Goal: Task Accomplishment & Management: Complete application form

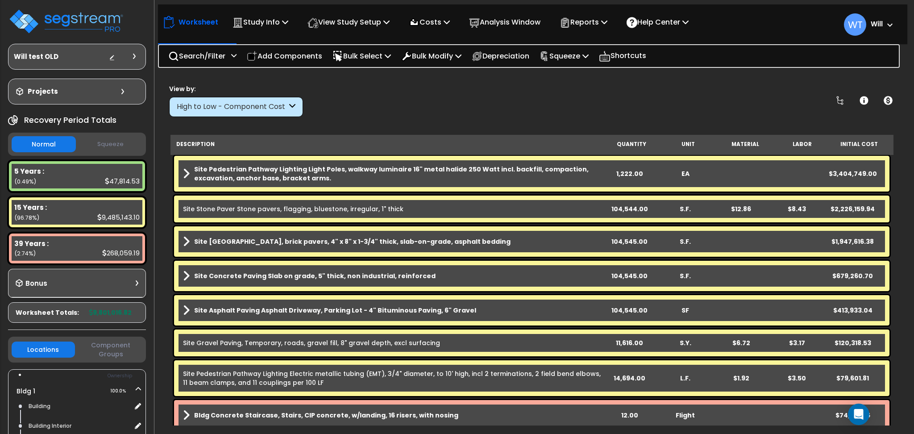
click at [874, 26] on b "Will" at bounding box center [877, 23] width 12 height 9
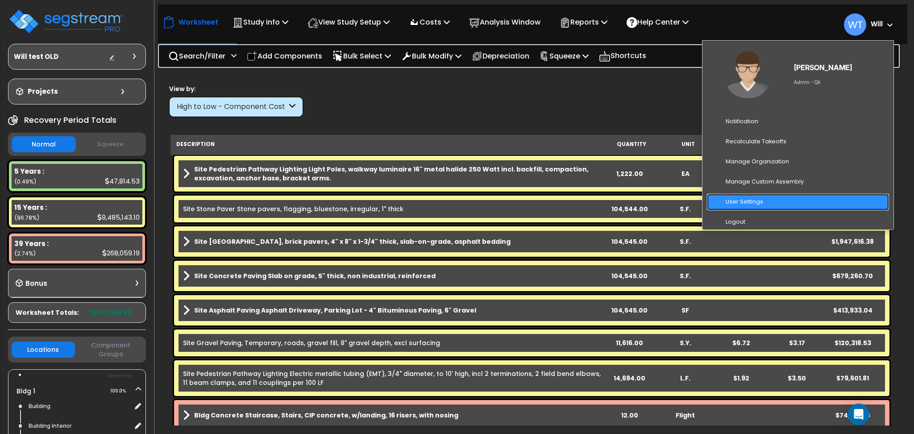
click at [787, 197] on link "User Settings" at bounding box center [798, 202] width 182 height 17
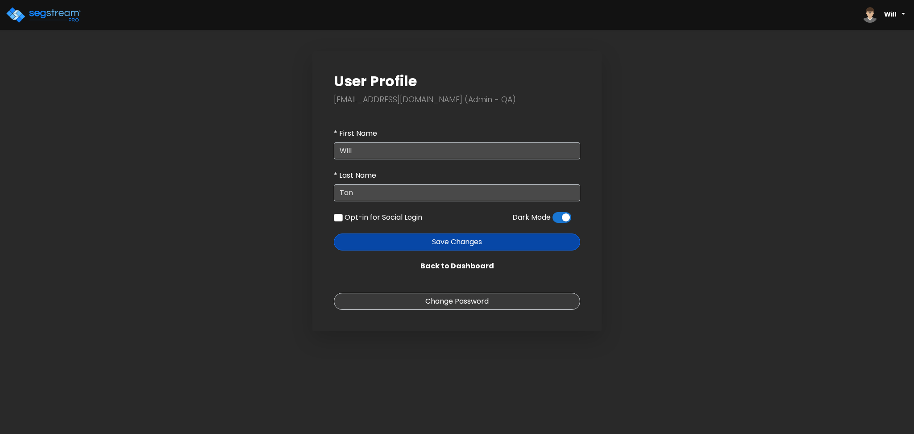
drag, startPoint x: 0, startPoint y: 0, endPoint x: 35, endPoint y: 116, distance: 120.7
click at [35, 116] on body "Will" at bounding box center [457, 165] width 914 height 331
click at [559, 219] on span at bounding box center [562, 217] width 19 height 11
click at [553, 220] on input "checkbox" at bounding box center [553, 220] width 0 height 0
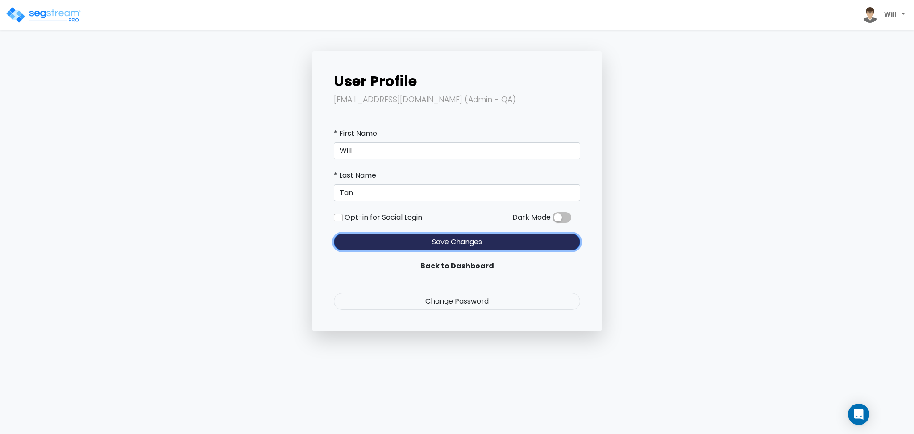
click at [496, 244] on button "Save Changes" at bounding box center [457, 241] width 246 height 17
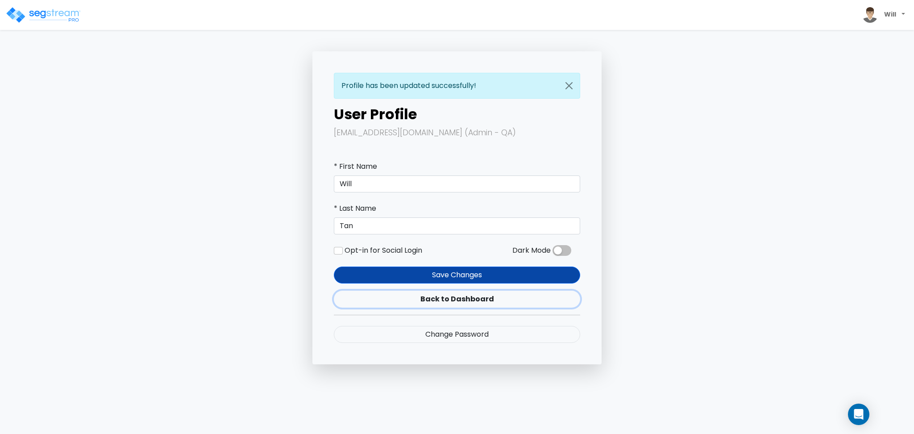
click at [452, 300] on link "Back to Dashboard" at bounding box center [457, 299] width 246 height 17
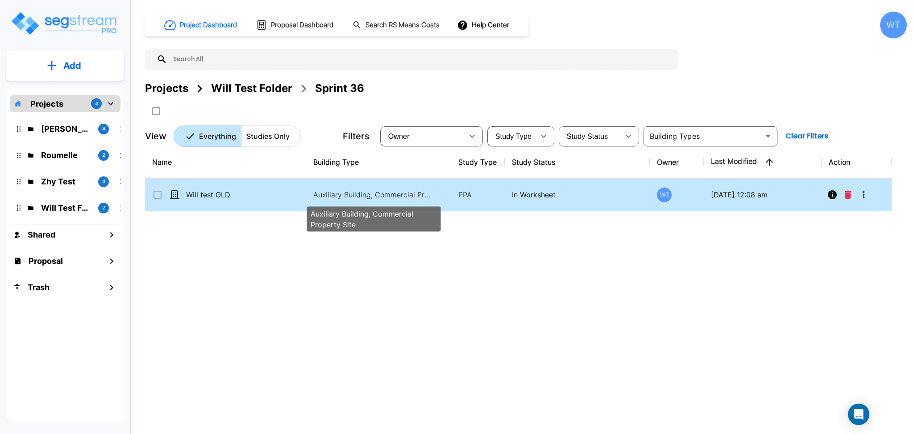
click at [351, 191] on p "Auxiliary Building, Commercial Property Site" at bounding box center [373, 194] width 121 height 11
checkbox input "true"
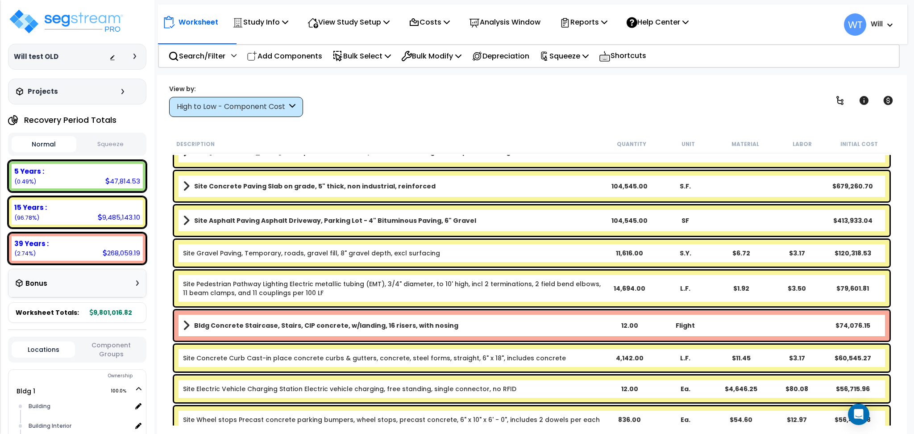
scroll to position [179, 0]
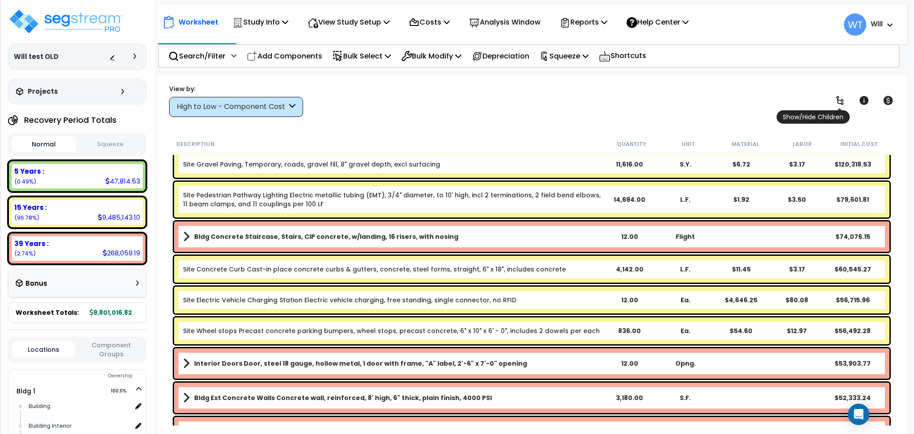
click at [838, 100] on icon at bounding box center [840, 100] width 7 height 9
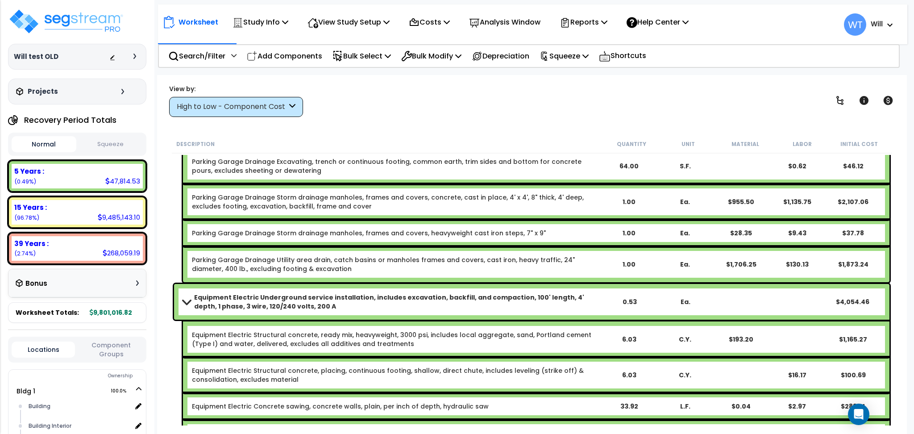
scroll to position [4523, 0]
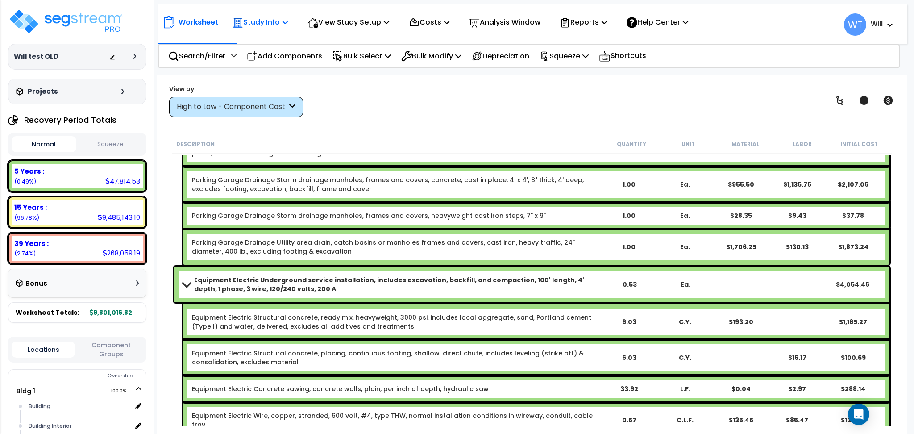
click at [267, 28] on p "Study Info" at bounding box center [261, 22] width 56 height 12
click at [418, 104] on div "View by: High to Low - Component Cost High to Low - Component Cost" at bounding box center [532, 100] width 732 height 33
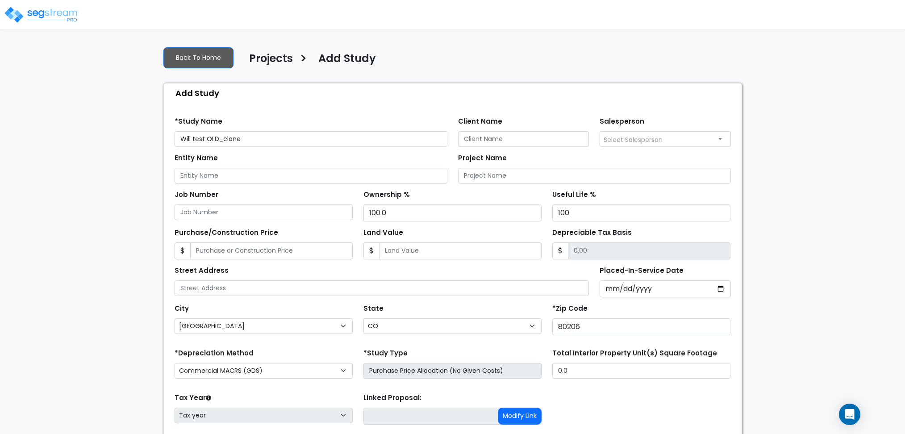
select select "[GEOGRAPHIC_DATA]"
select select "CO"
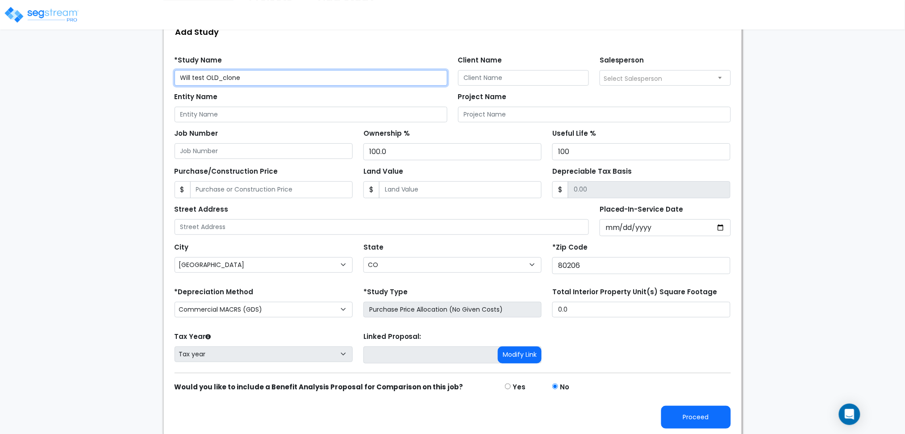
scroll to position [63, 0]
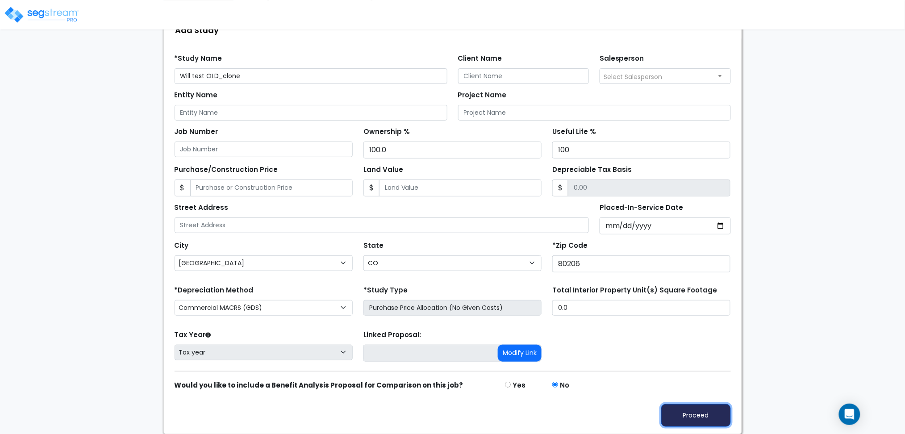
click at [676, 411] on button "Proceed" at bounding box center [696, 415] width 70 height 23
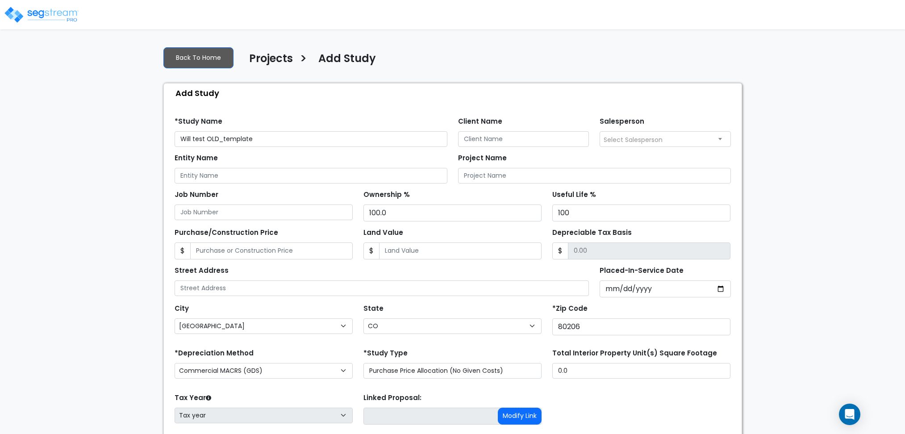
select select "[GEOGRAPHIC_DATA]"
select select "CO"
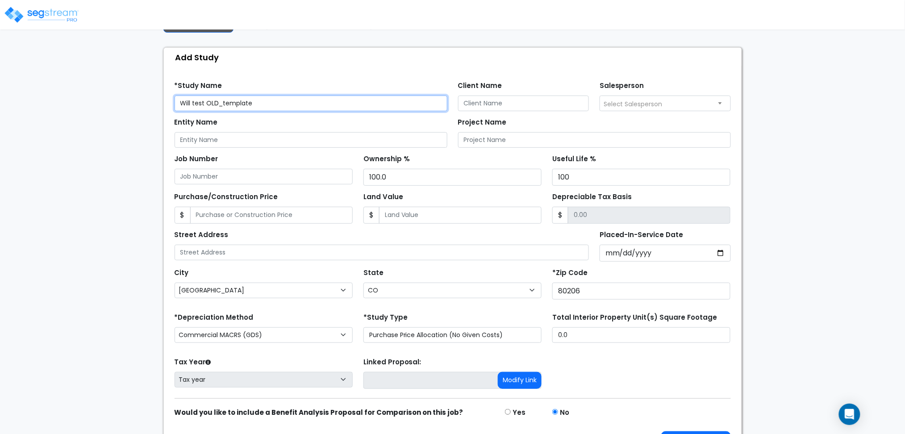
scroll to position [63, 0]
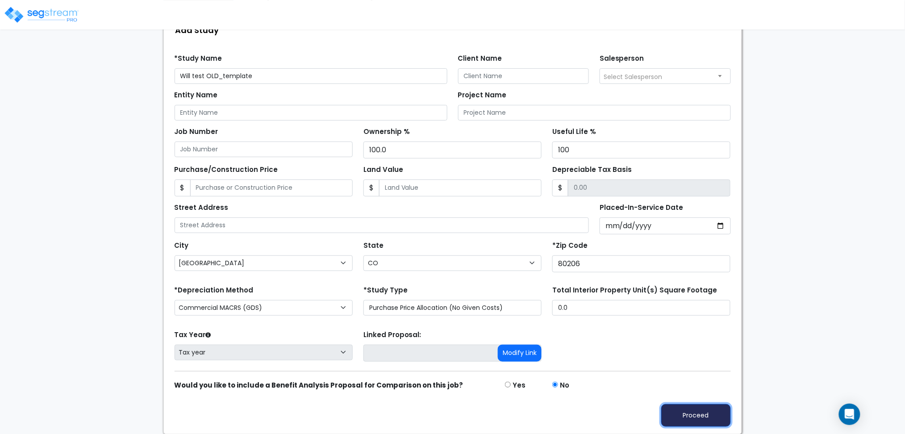
click at [703, 411] on button "Proceed" at bounding box center [696, 415] width 70 height 23
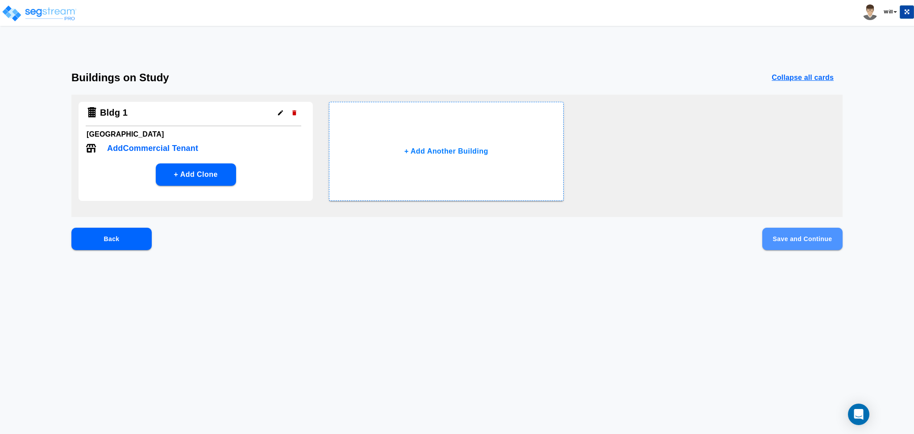
click at [791, 241] on button "Save and Continue" at bounding box center [802, 239] width 80 height 22
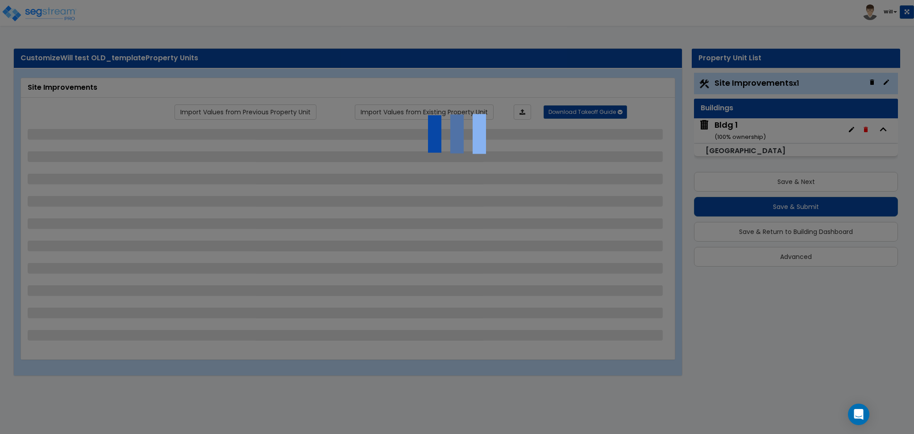
select select "1"
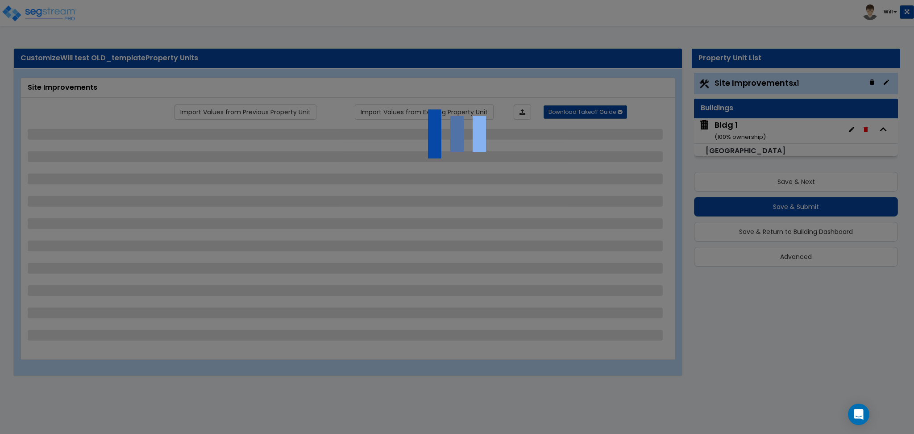
select select "1"
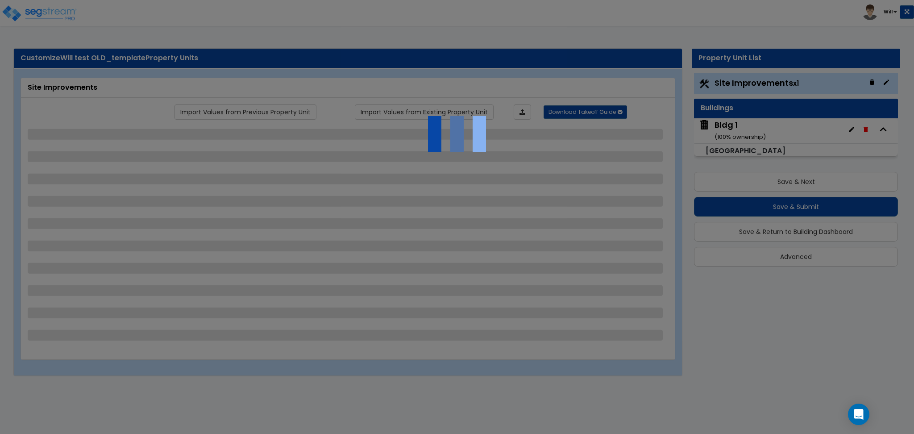
select select "1"
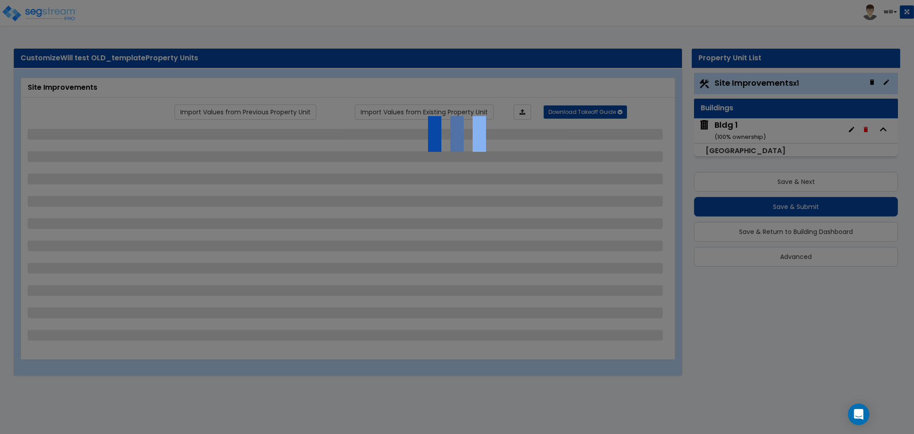
select select "1"
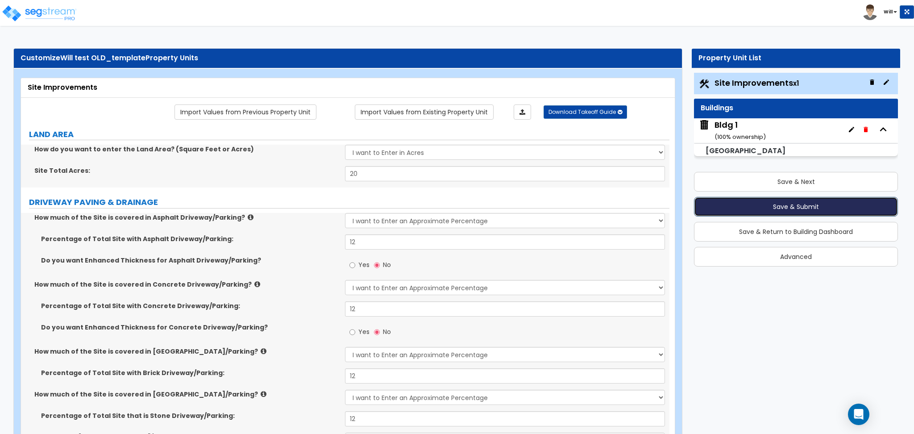
click at [748, 207] on button "Save & Submit" at bounding box center [796, 207] width 204 height 20
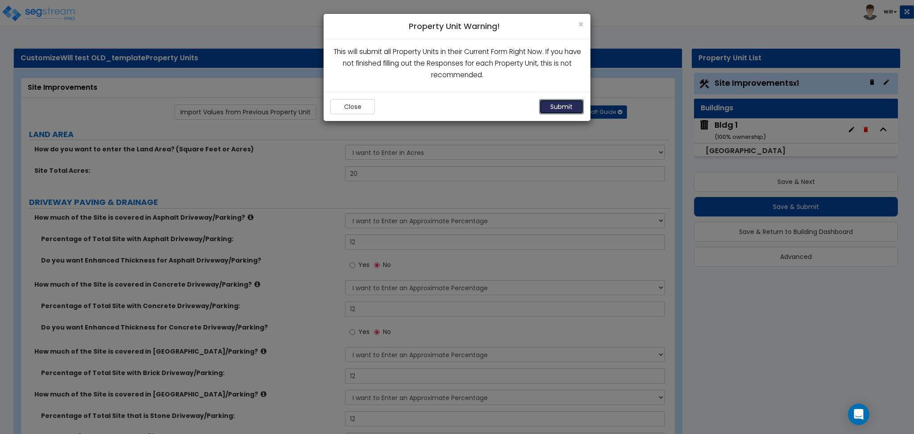
click at [566, 110] on button "Submit" at bounding box center [561, 106] width 45 height 15
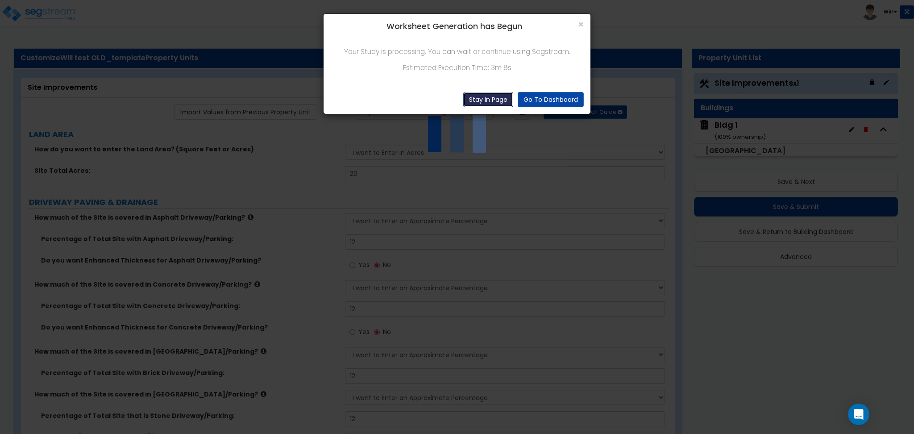
click at [489, 97] on button "Stay In Page" at bounding box center [488, 99] width 50 height 15
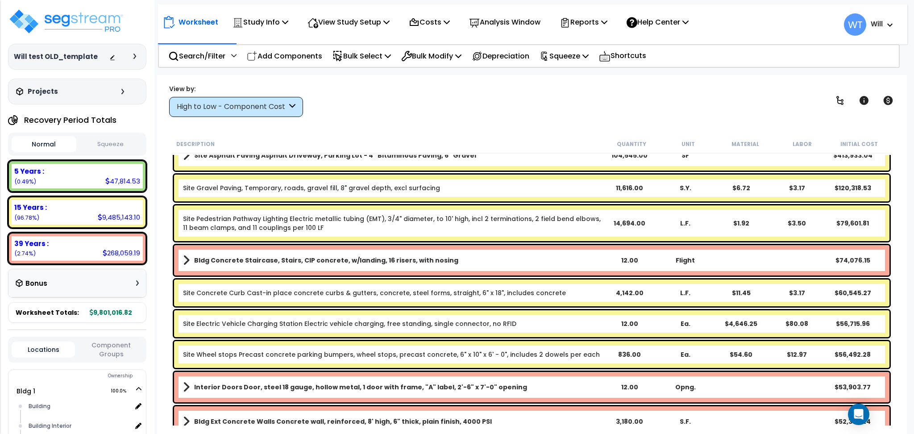
scroll to position [238, 0]
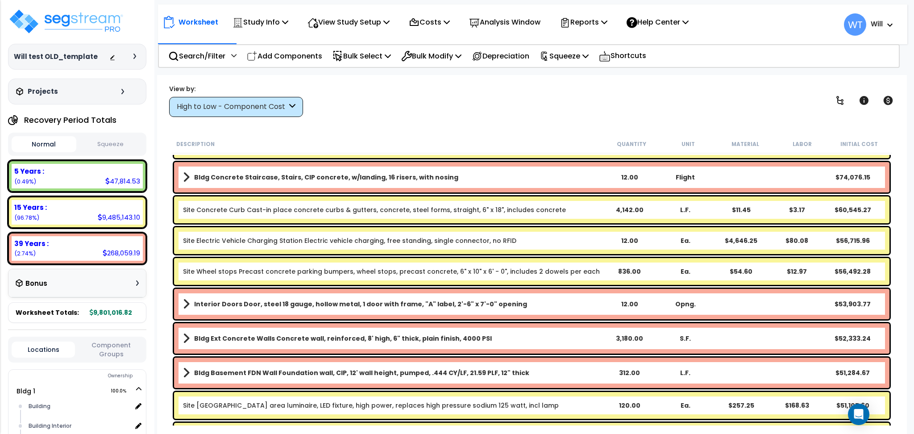
click at [829, 106] on div "View by: High to Low - Component Cost High to Low - Component Cost" at bounding box center [532, 100] width 732 height 33
click at [834, 107] on link at bounding box center [840, 101] width 20 height 20
click at [834, 108] on link at bounding box center [840, 101] width 20 height 20
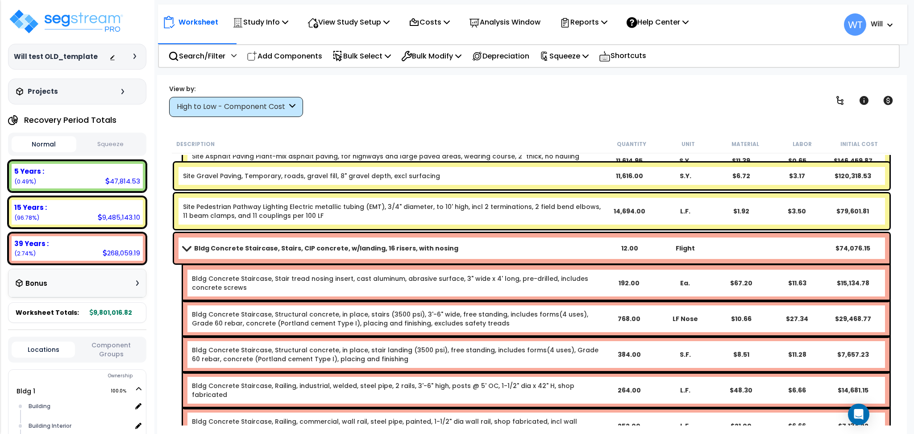
scroll to position [1131, 0]
